Goal: Navigation & Orientation: Find specific page/section

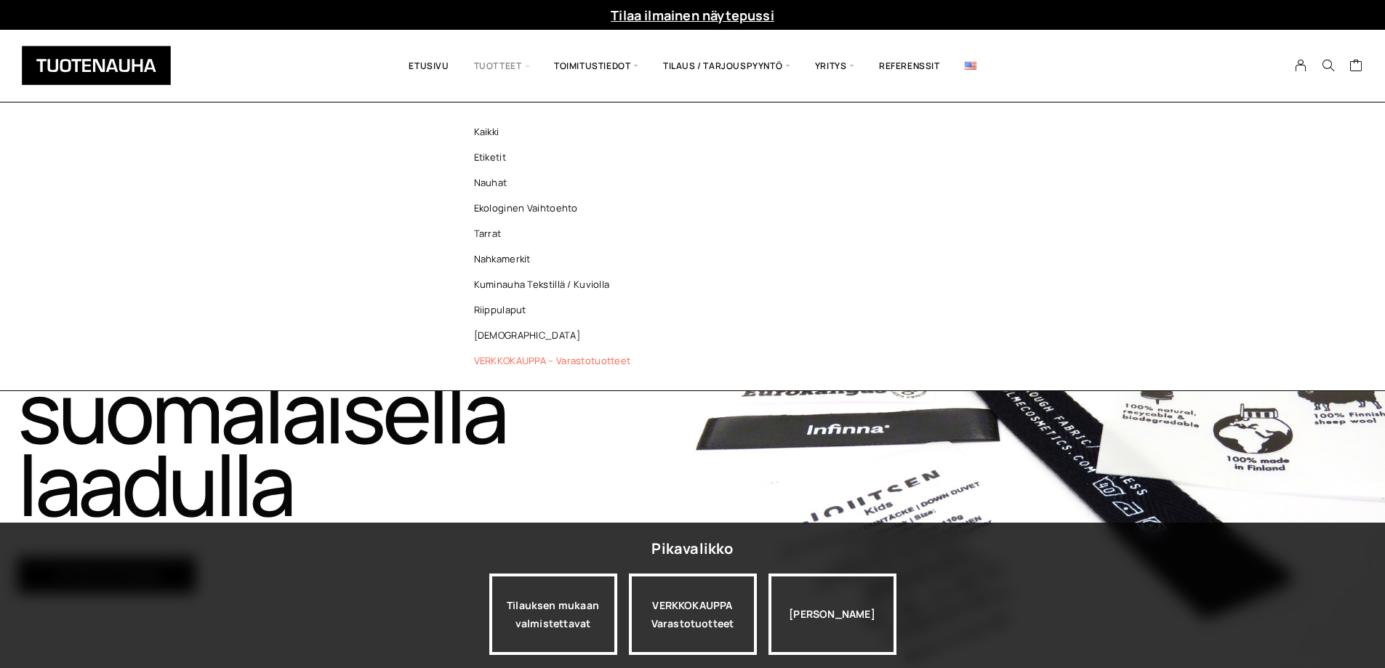
click at [517, 358] on link "VERKKOKAUPPA – Varastotuotteet" at bounding box center [556, 360] width 211 height 25
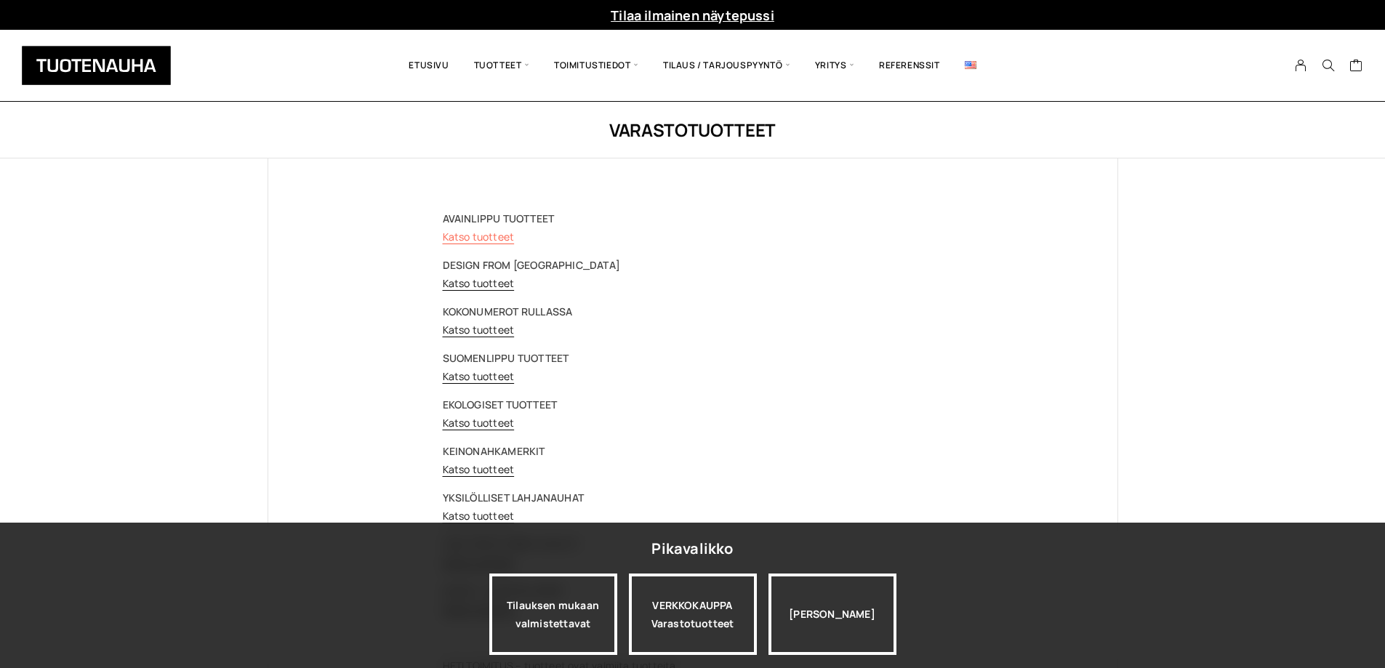
click at [485, 237] on link "Katso tuotteet" at bounding box center [479, 237] width 72 height 14
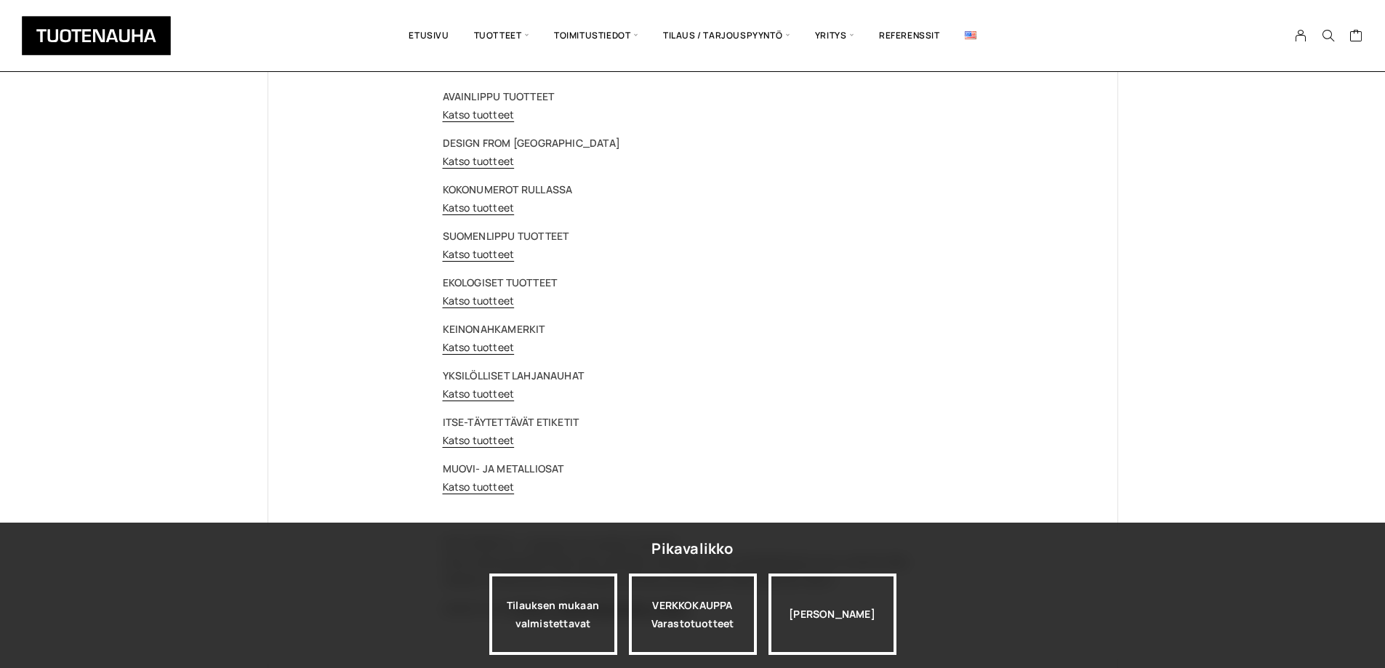
scroll to position [145, 0]
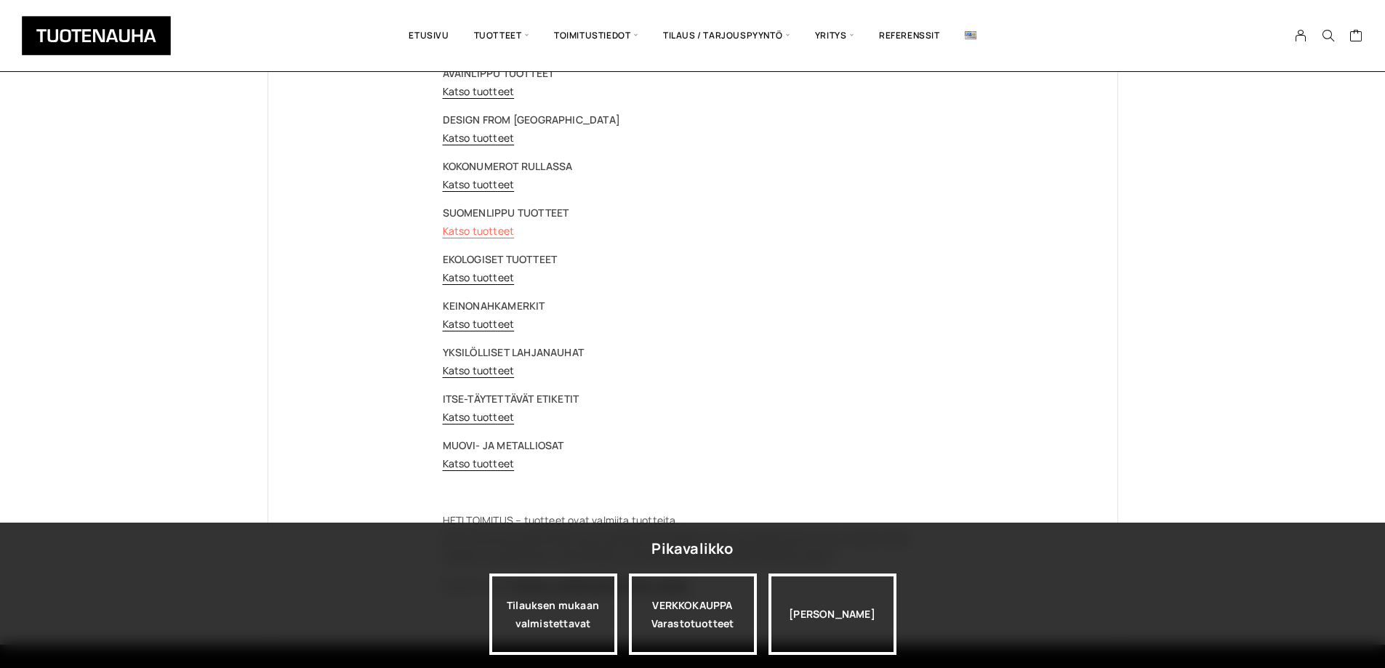
click at [482, 227] on link "Katso tuotteet" at bounding box center [479, 231] width 72 height 14
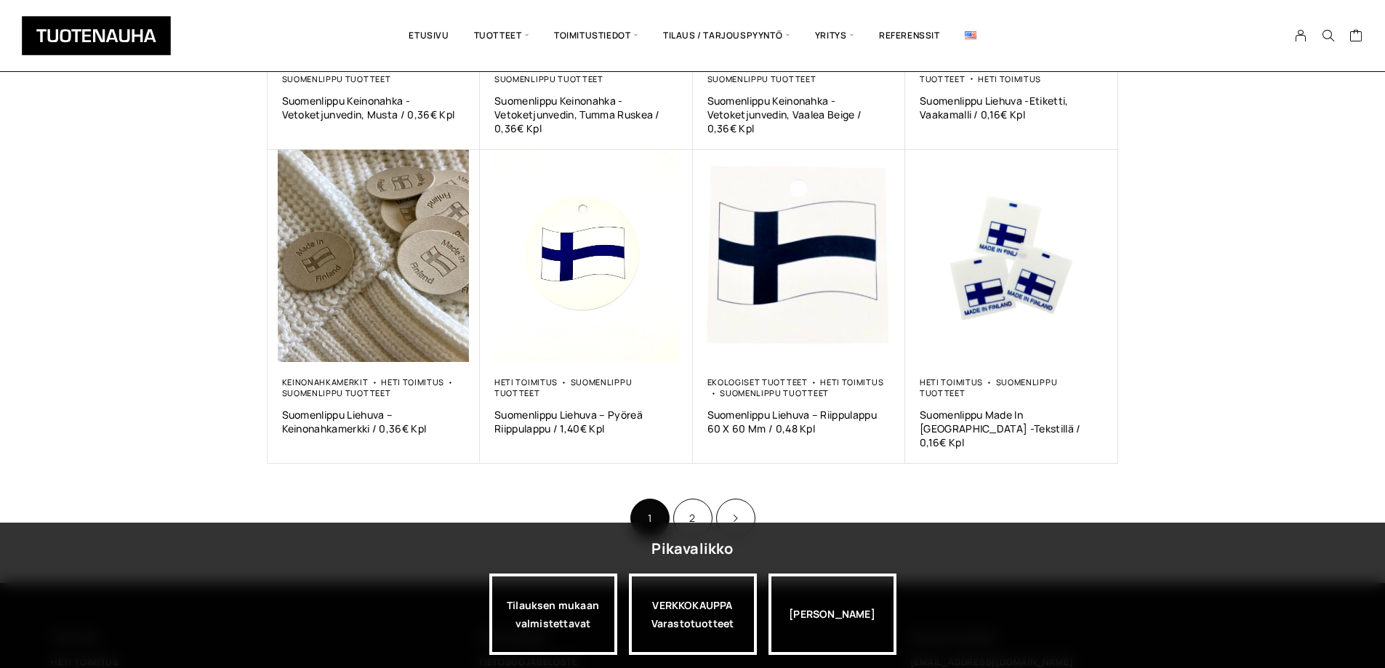
scroll to position [800, 0]
click at [740, 505] on link "Product Pagination" at bounding box center [735, 516] width 39 height 39
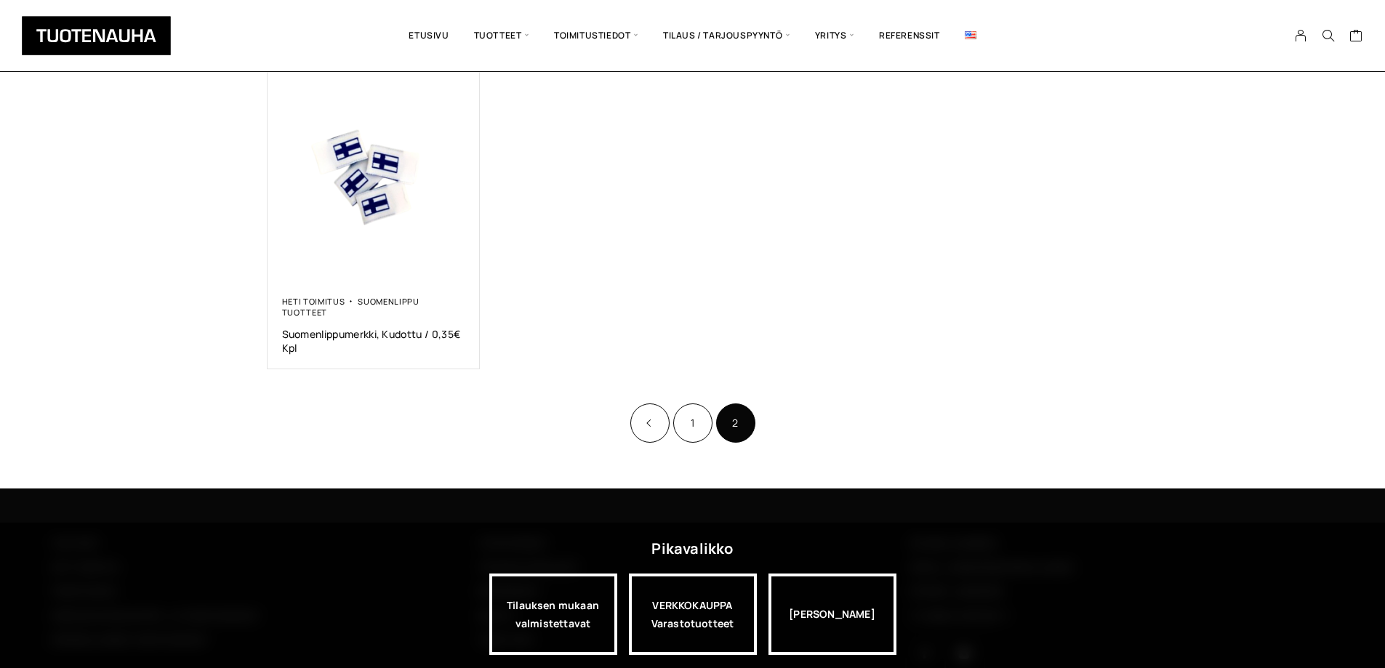
scroll to position [582, 0]
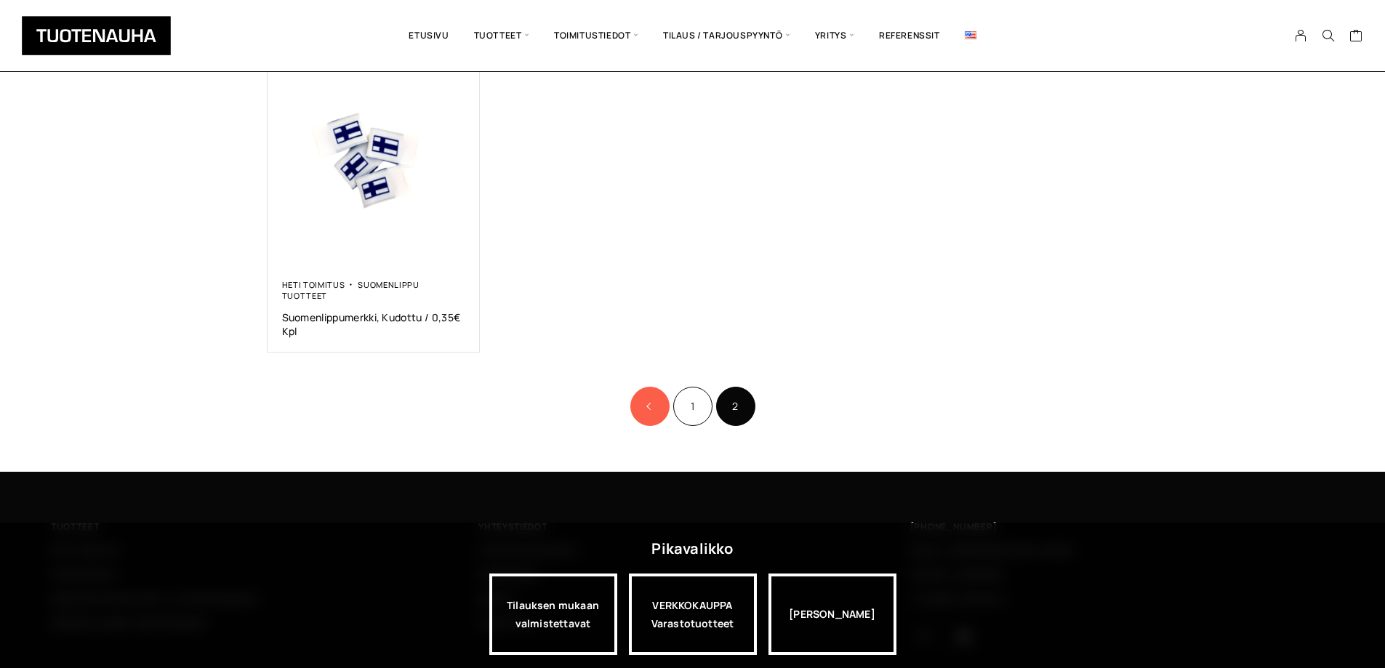
click at [642, 391] on link "Product Pagination" at bounding box center [649, 406] width 39 height 39
